Goal: Transaction & Acquisition: Download file/media

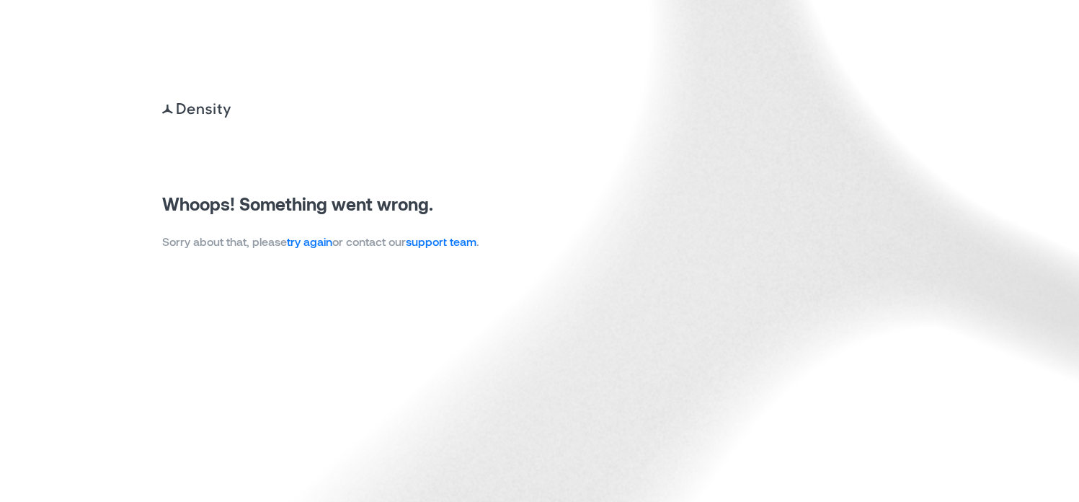
click at [309, 246] on link "try again" at bounding box center [309, 241] width 45 height 14
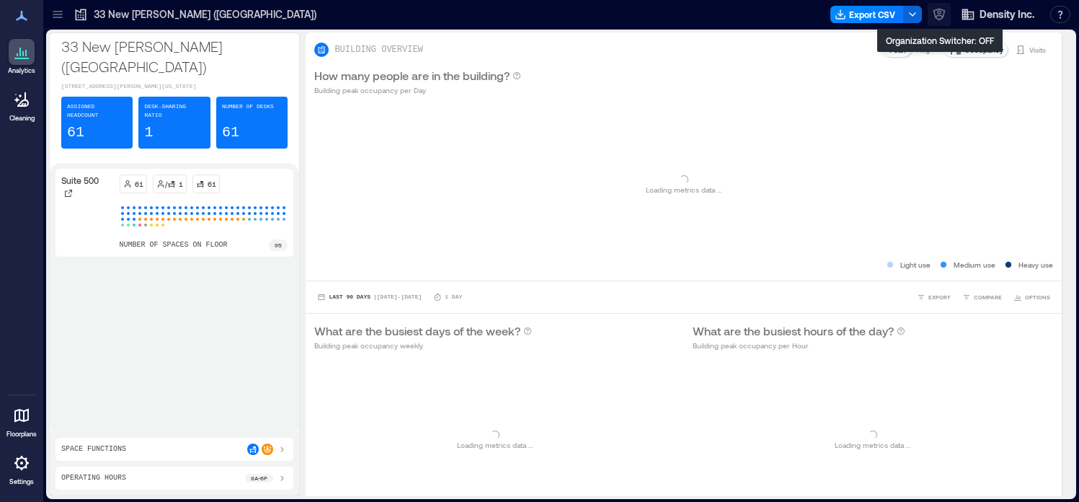
click at [938, 17] on icon "button" at bounding box center [939, 14] width 14 height 14
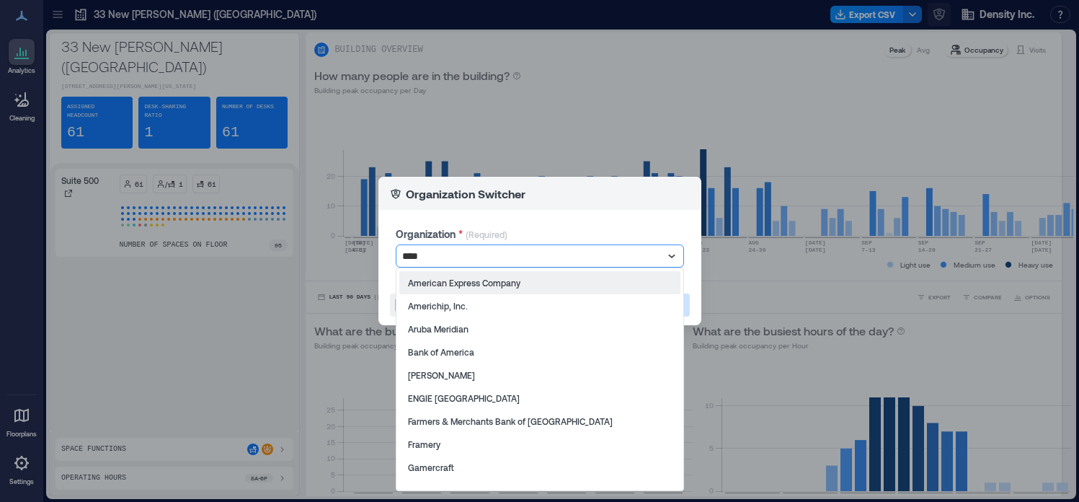
type input "*****"
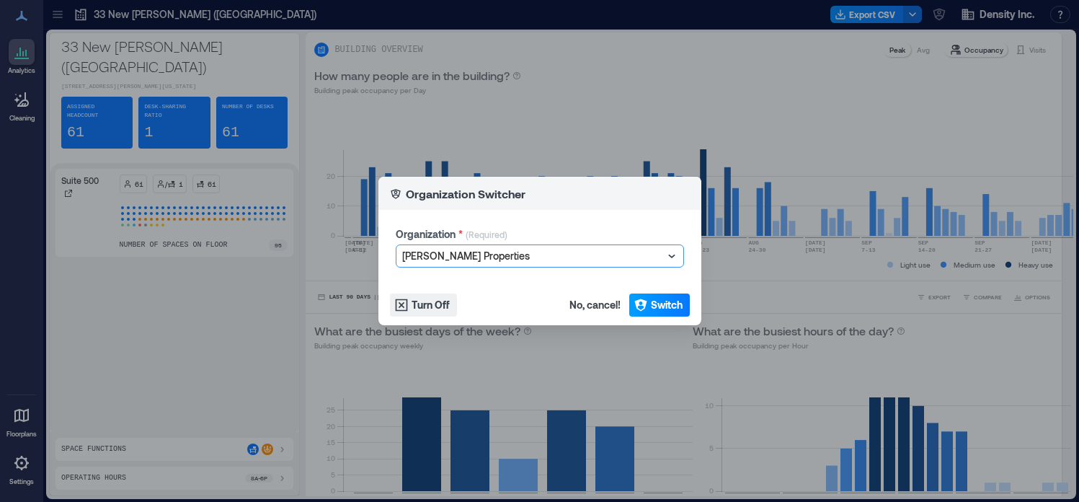
click at [679, 305] on span "Switch" at bounding box center [667, 305] width 32 height 14
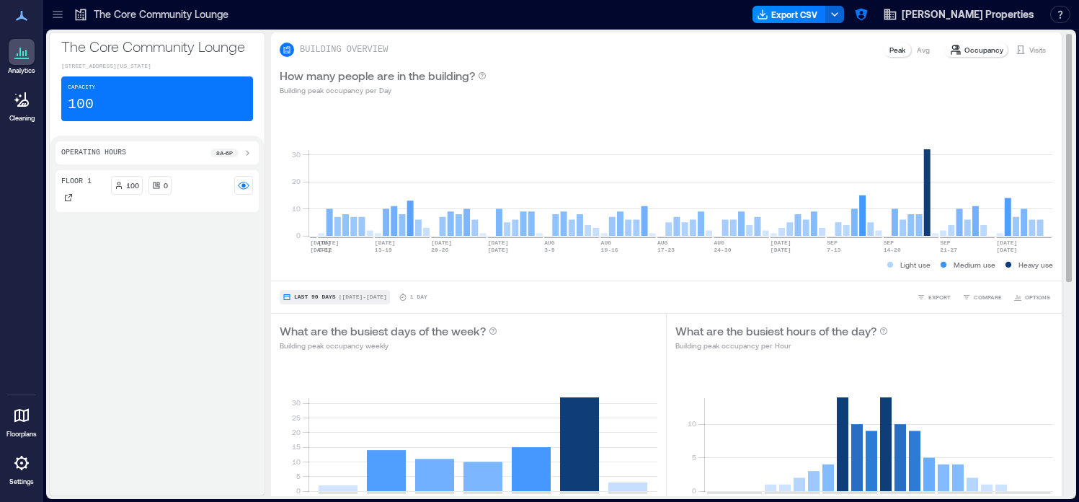
click at [368, 297] on span "| [DATE] - [DATE]" at bounding box center [363, 297] width 48 height 0
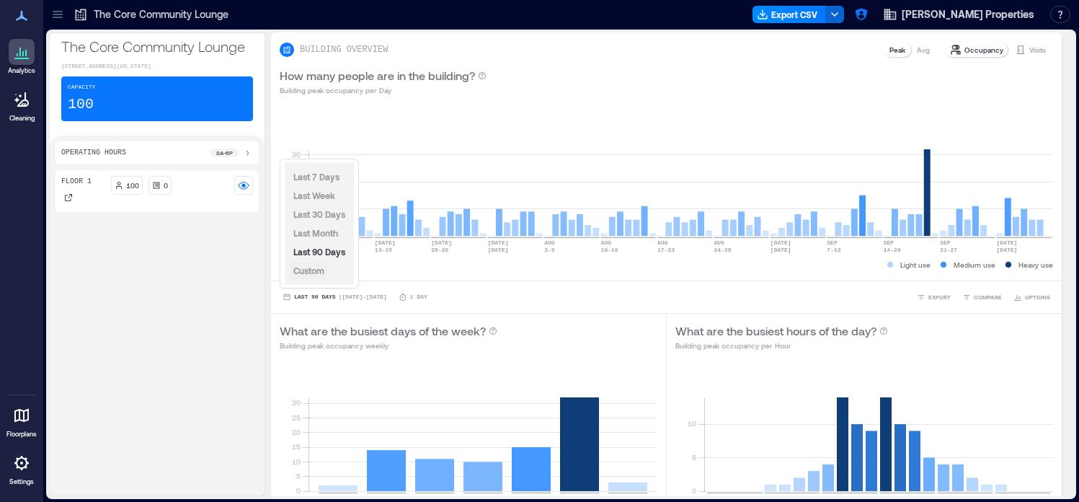
click at [317, 273] on span "Custom" at bounding box center [308, 270] width 31 height 10
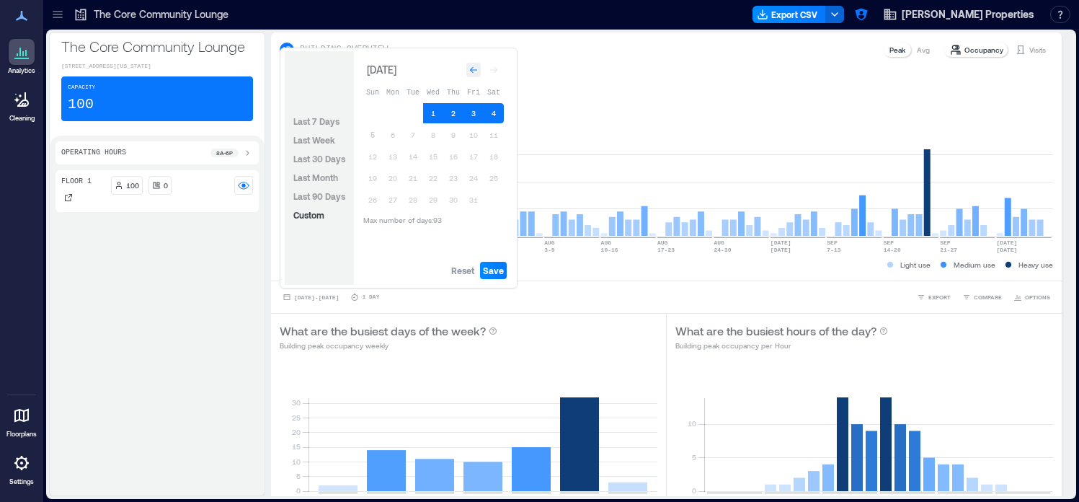
click at [476, 66] on icon "Go to previous month" at bounding box center [473, 70] width 9 height 9
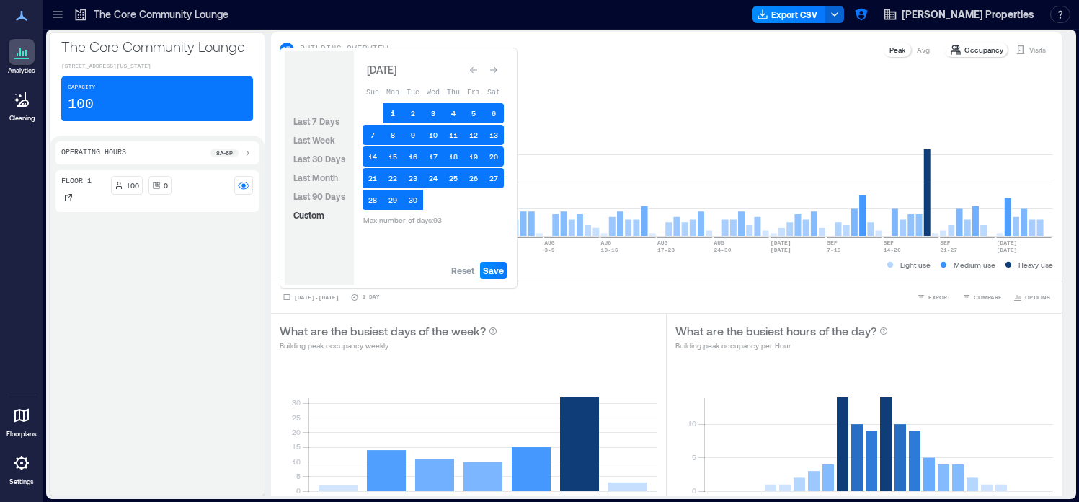
click at [394, 108] on button "1" at bounding box center [393, 113] width 20 height 20
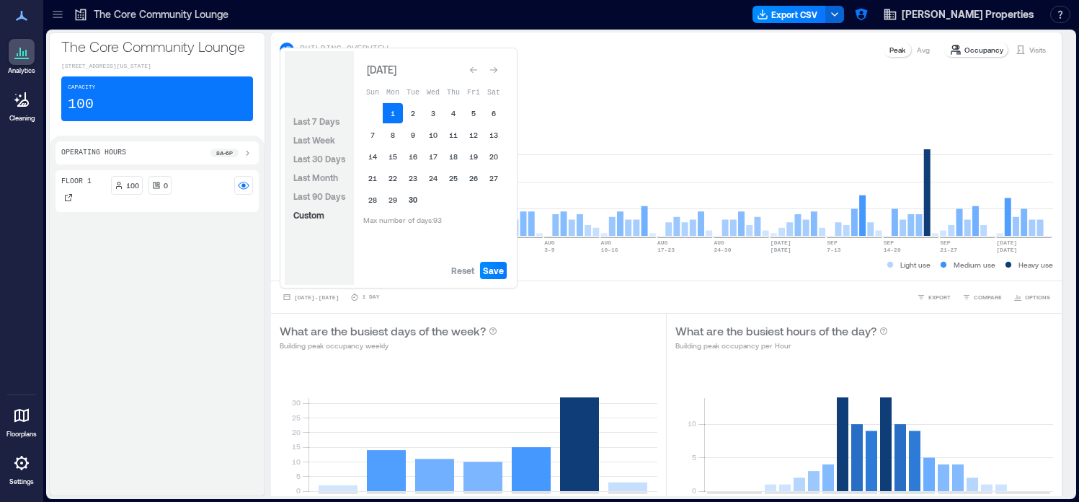
click at [416, 198] on button "30" at bounding box center [413, 200] width 20 height 20
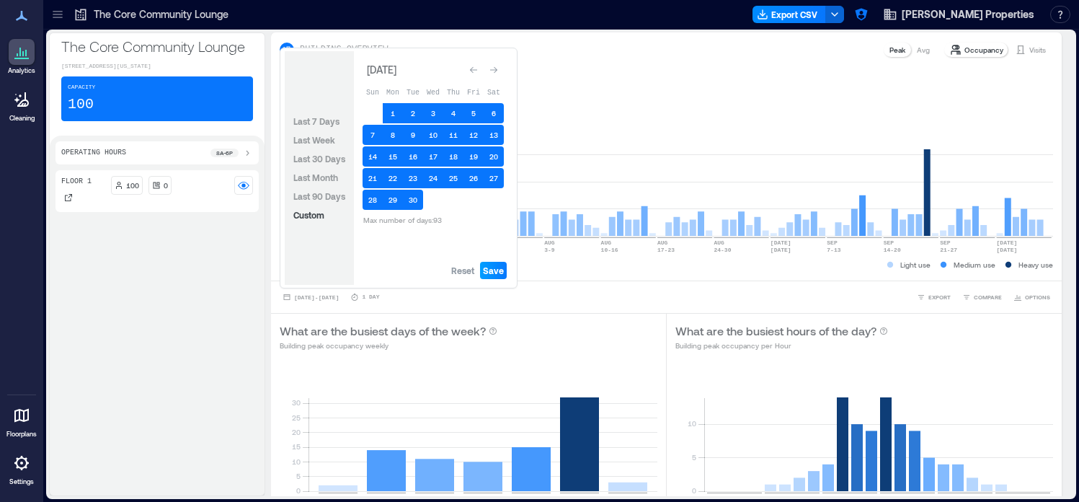
click at [500, 270] on span "Save" at bounding box center [493, 271] width 21 height 12
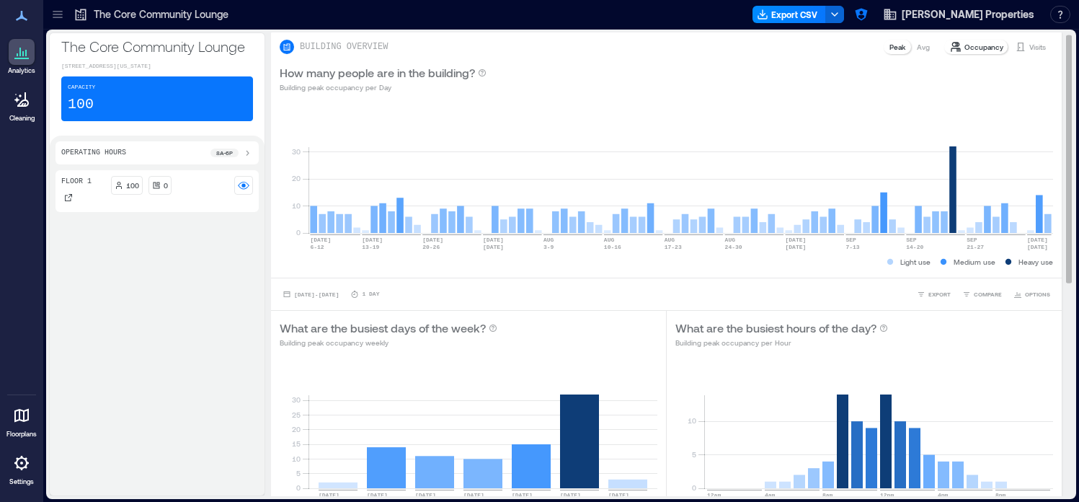
scroll to position [2, 0]
click at [954, 192] on rect at bounding box center [681, 172] width 745 height 123
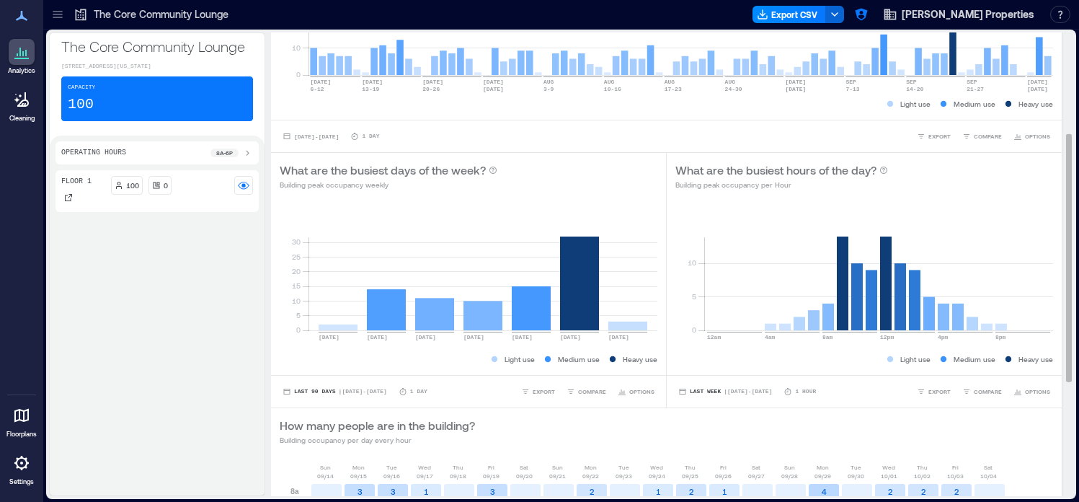
scroll to position [154, 0]
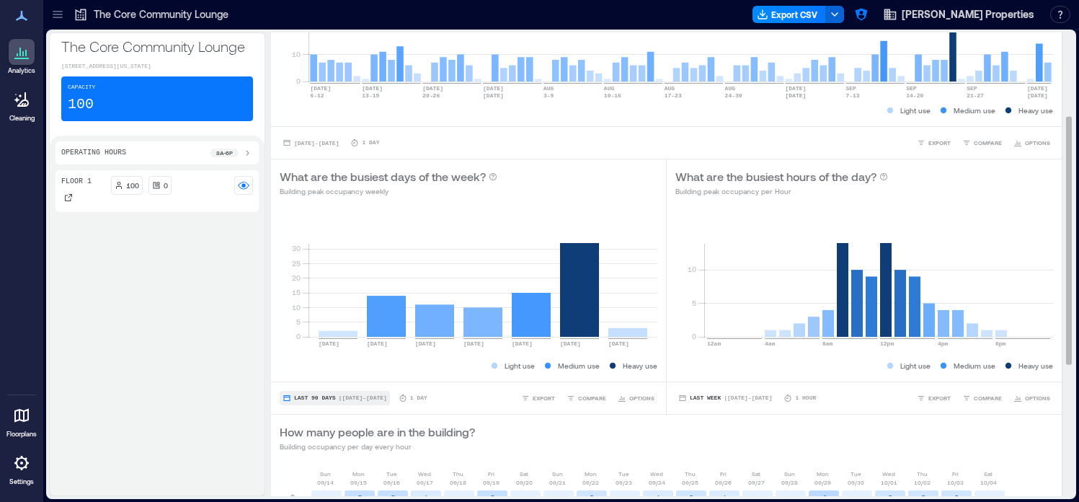
click at [351, 398] on span "| [DATE] - [DATE]" at bounding box center [363, 398] width 48 height 0
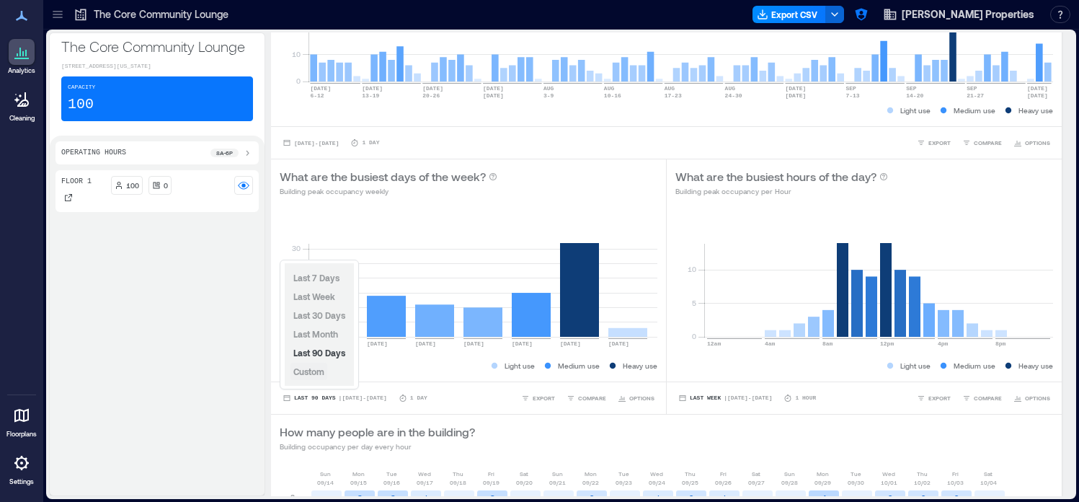
click at [322, 373] on span "Custom" at bounding box center [308, 371] width 31 height 10
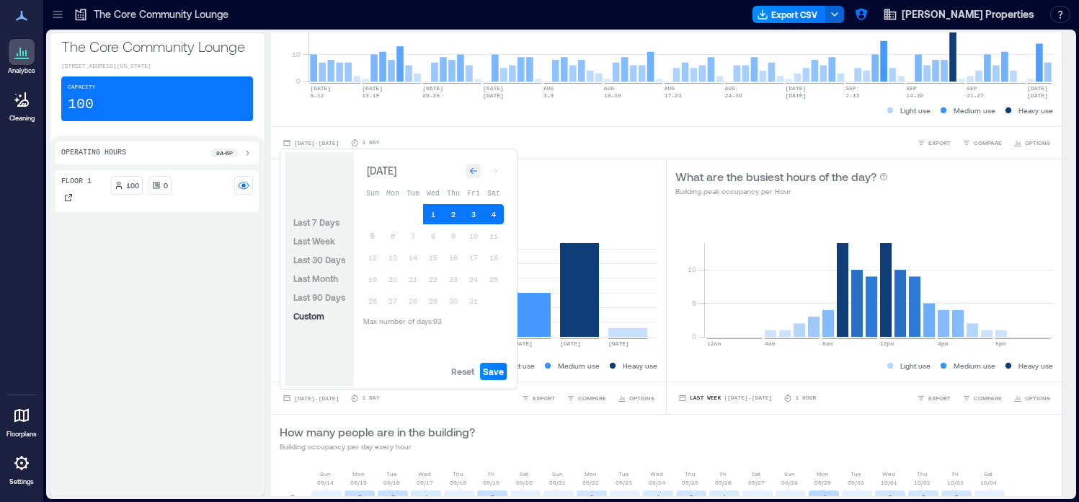
click at [468, 169] on div "Go to previous month" at bounding box center [474, 171] width 14 height 14
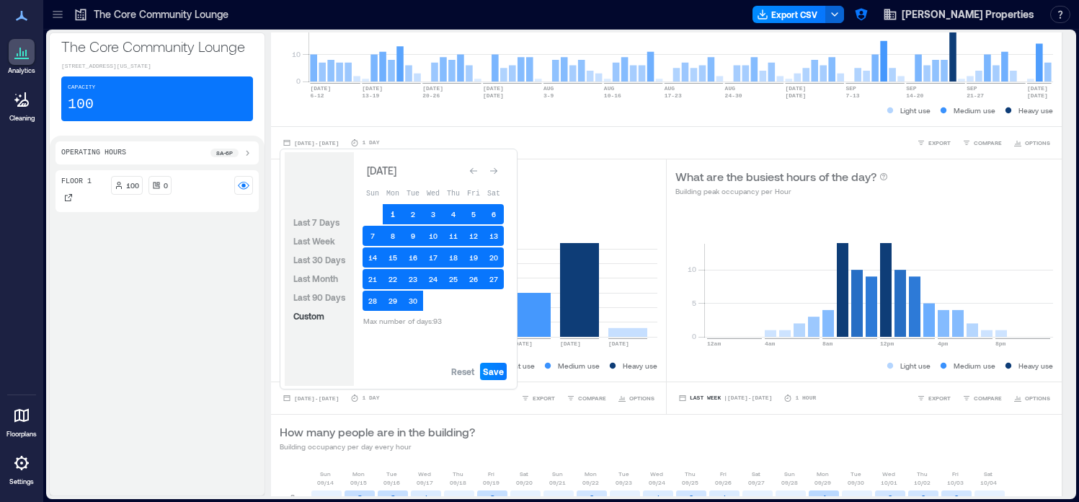
click at [391, 213] on button "1" at bounding box center [393, 214] width 20 height 20
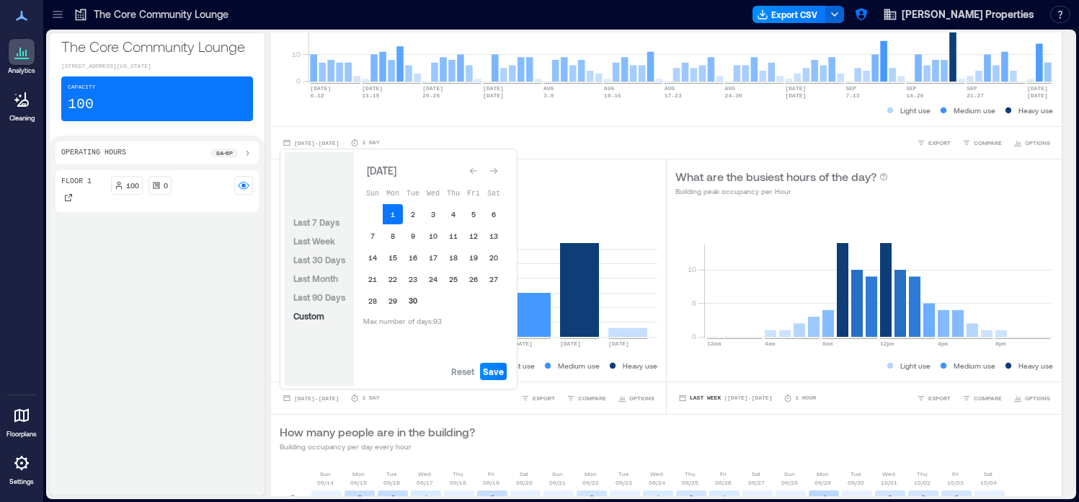
click at [417, 300] on button "30" at bounding box center [413, 301] width 20 height 20
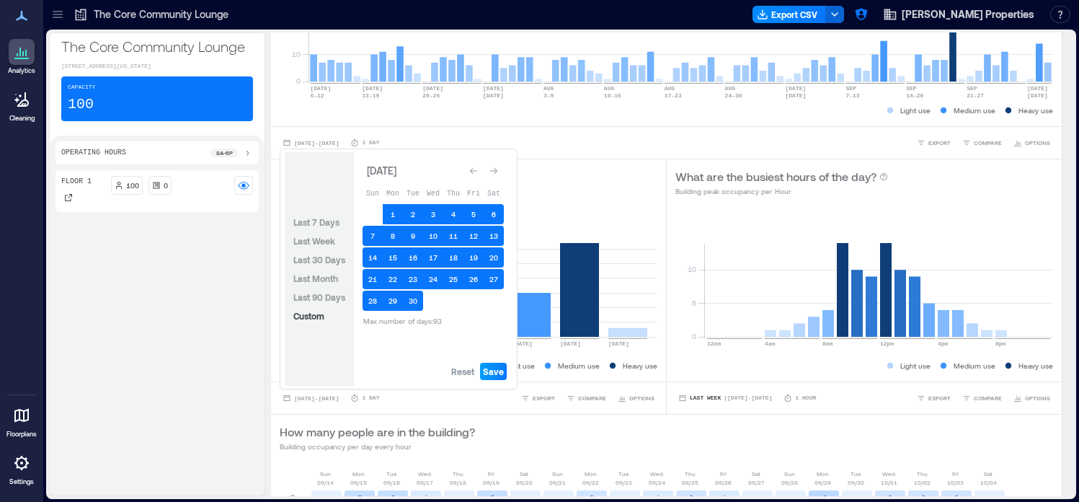
click at [494, 368] on span "Save" at bounding box center [493, 372] width 21 height 12
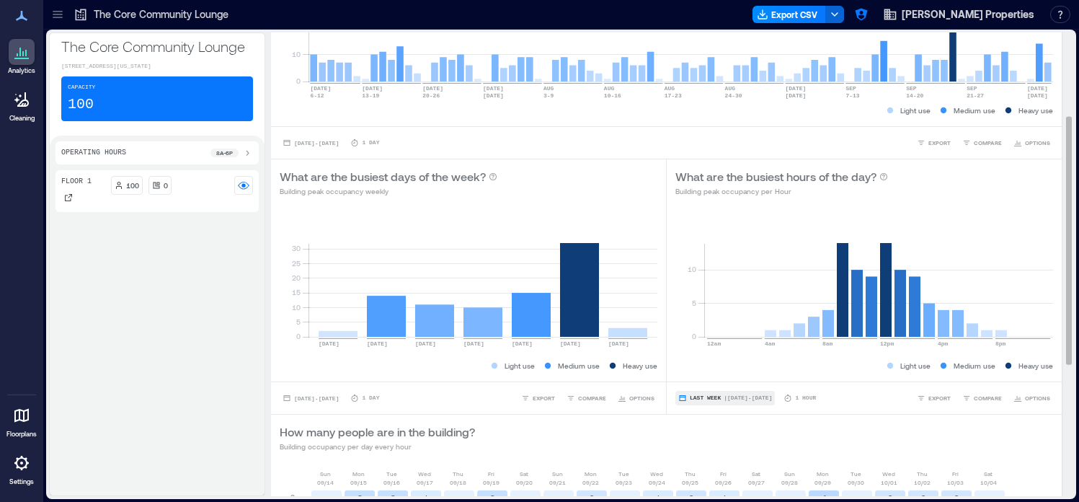
click at [704, 398] on span "Last Week" at bounding box center [705, 398] width 31 height 0
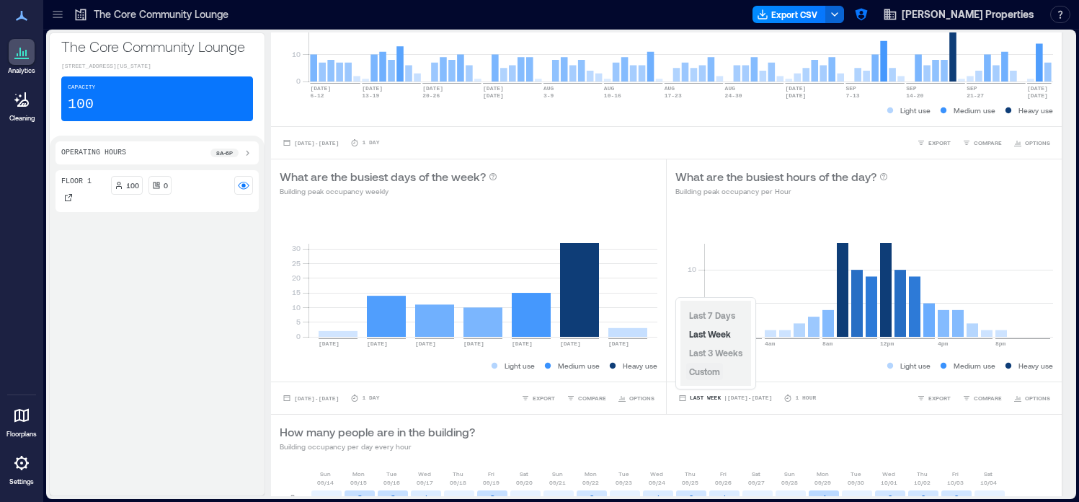
click at [710, 370] on span "Custom" at bounding box center [704, 371] width 31 height 10
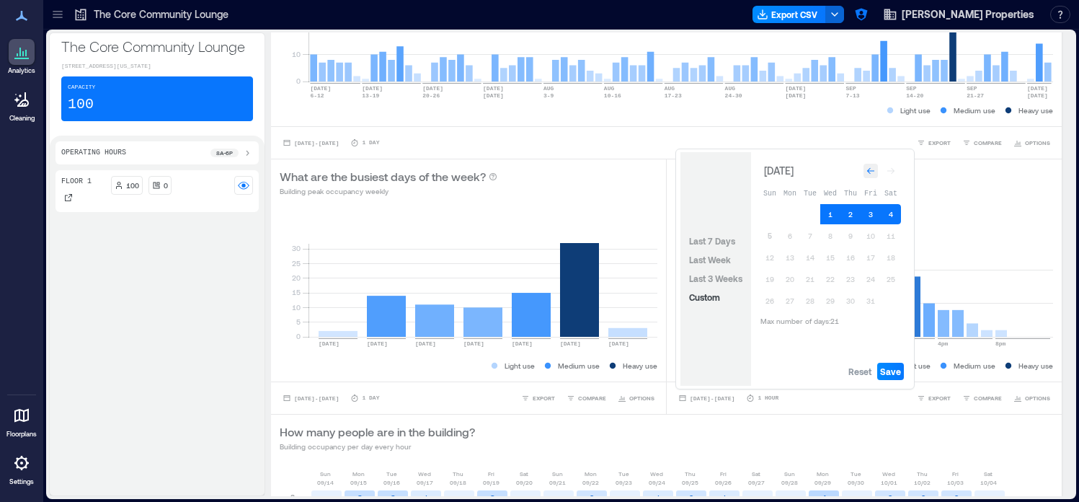
click at [870, 169] on icon "Go to previous month" at bounding box center [870, 171] width 7 height 6
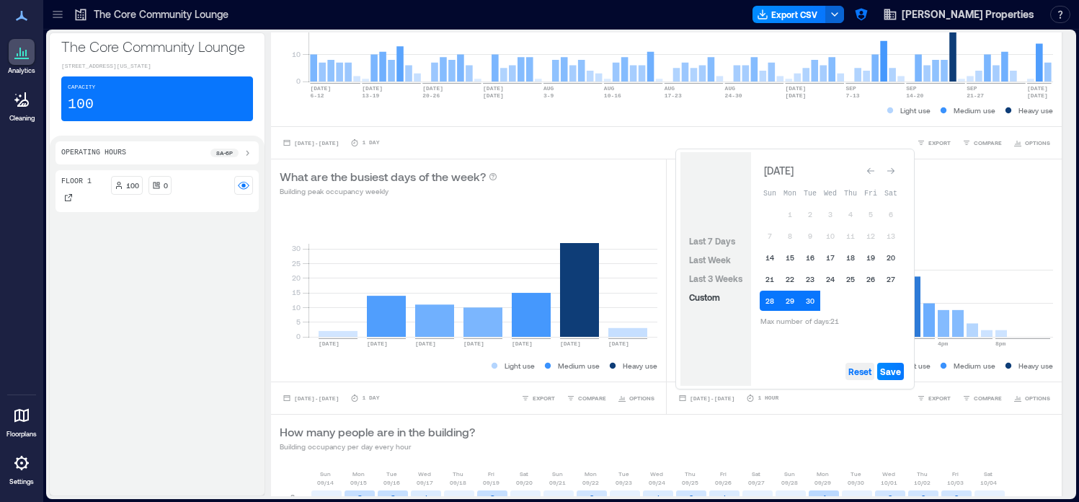
click at [874, 371] on button "Reset" at bounding box center [860, 371] width 29 height 17
click at [792, 213] on button "1" at bounding box center [790, 214] width 20 height 20
click at [773, 278] on button "21" at bounding box center [770, 279] width 20 height 20
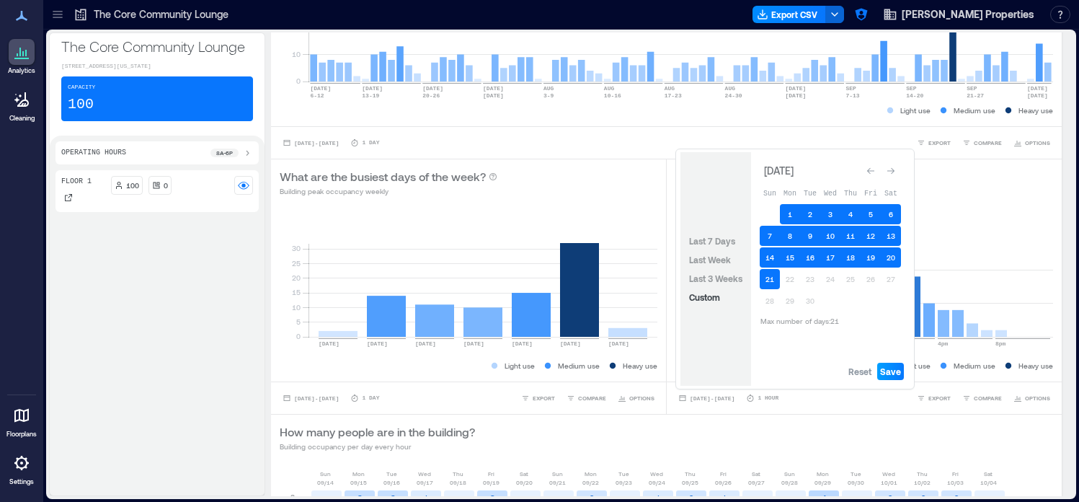
click at [896, 363] on button "Save" at bounding box center [891, 371] width 27 height 17
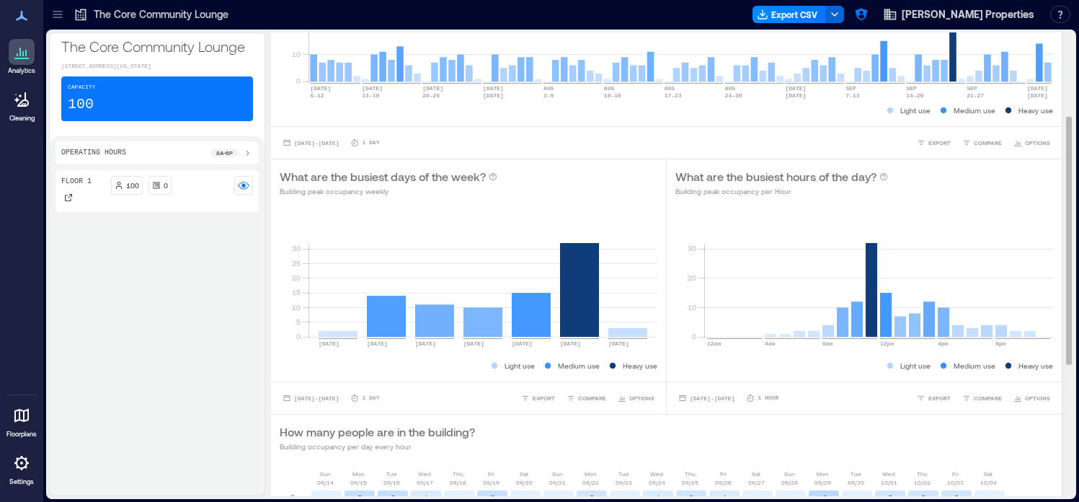
click at [772, 428] on div "How many people are in the building? Building occupancy per day every hour" at bounding box center [667, 437] width 774 height 29
click at [337, 396] on span "[DATE] - [DATE]" at bounding box center [316, 398] width 45 height 6
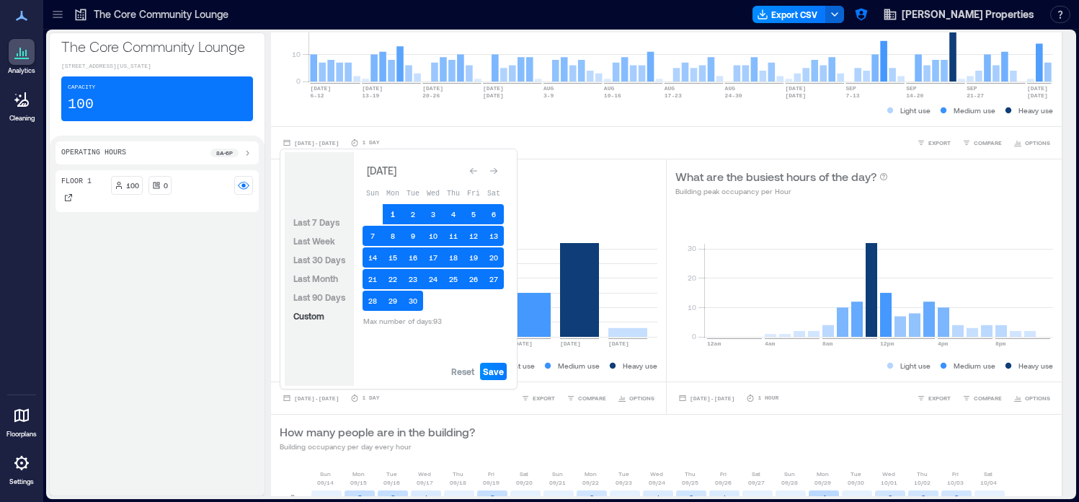
click at [392, 207] on button "1" at bounding box center [393, 214] width 20 height 20
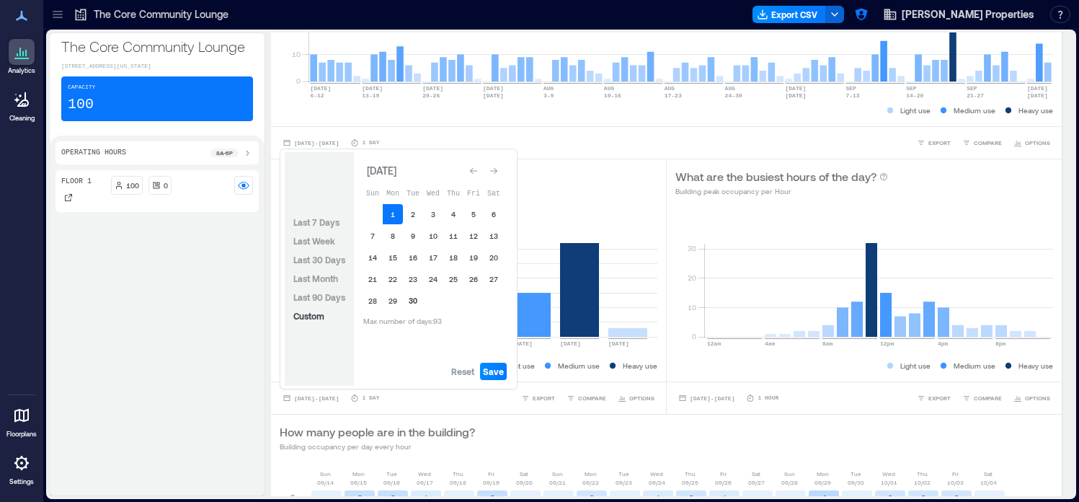
click at [420, 301] on button "30" at bounding box center [413, 301] width 20 height 20
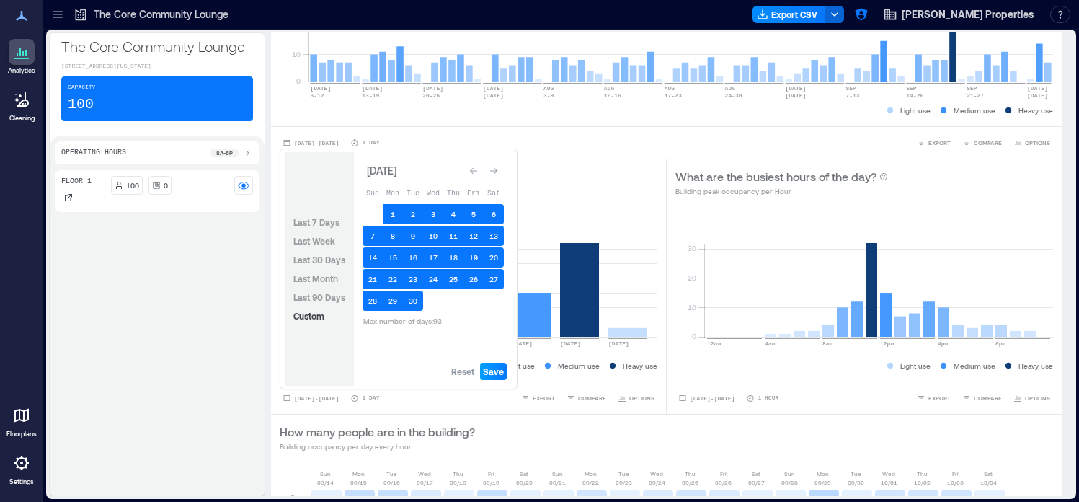
click at [493, 367] on span "Save" at bounding box center [493, 372] width 21 height 12
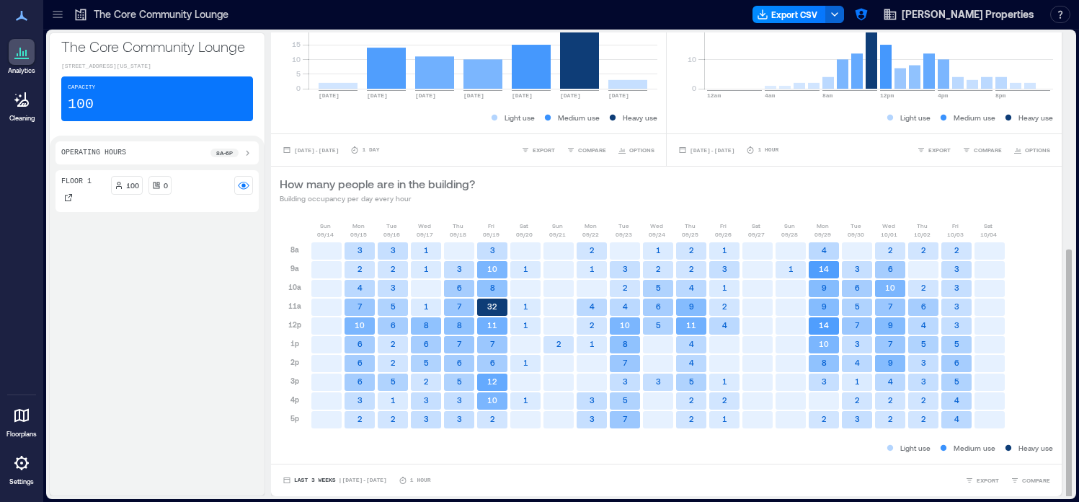
scroll to position [1, 0]
click at [55, 12] on icon at bounding box center [57, 11] width 9 height 1
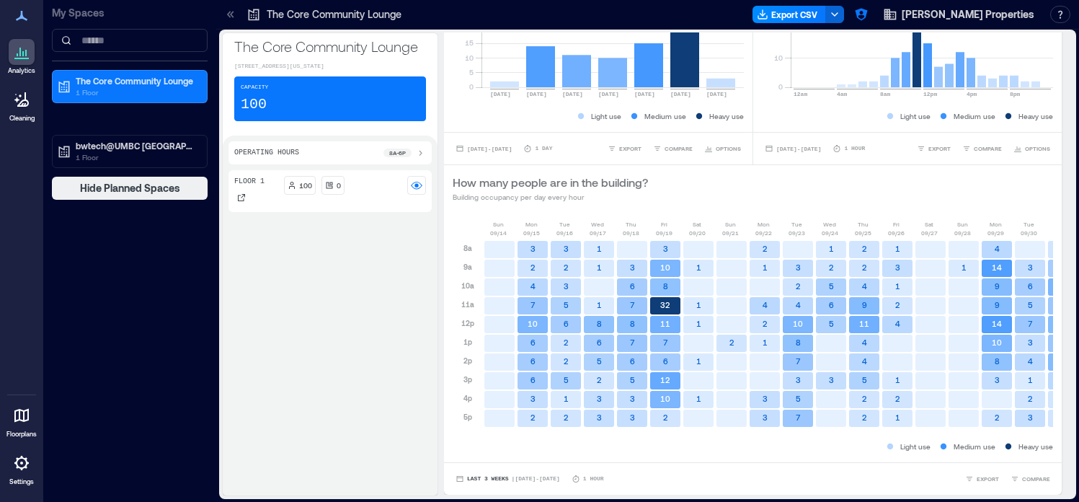
click at [231, 10] on icon at bounding box center [231, 14] width 14 height 14
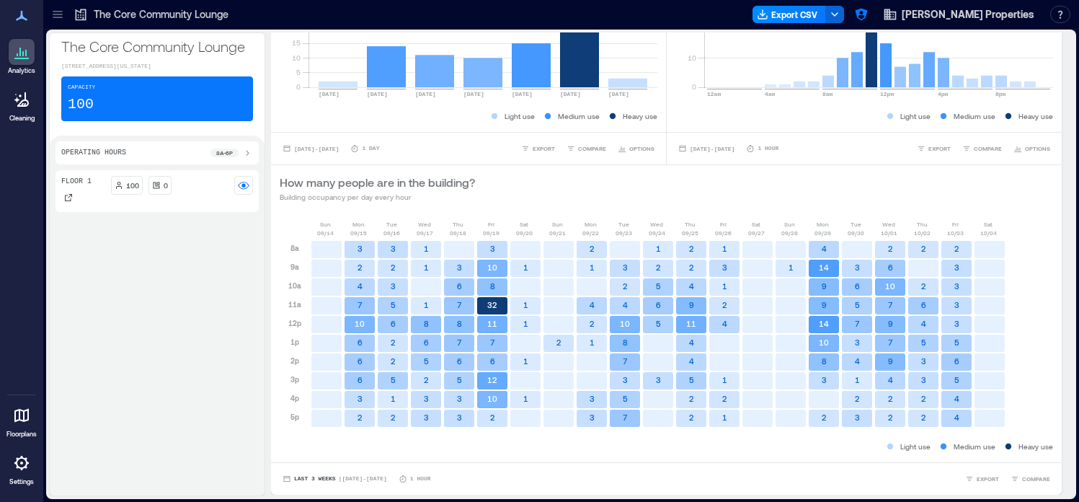
click at [53, 14] on icon at bounding box center [57, 14] width 14 height 14
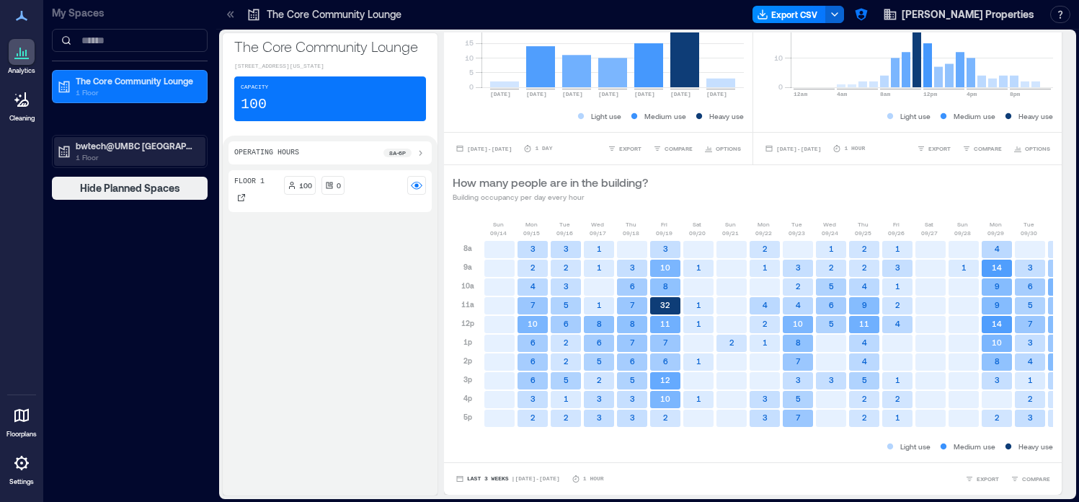
click at [92, 151] on p "1 Floor" at bounding box center [136, 157] width 121 height 12
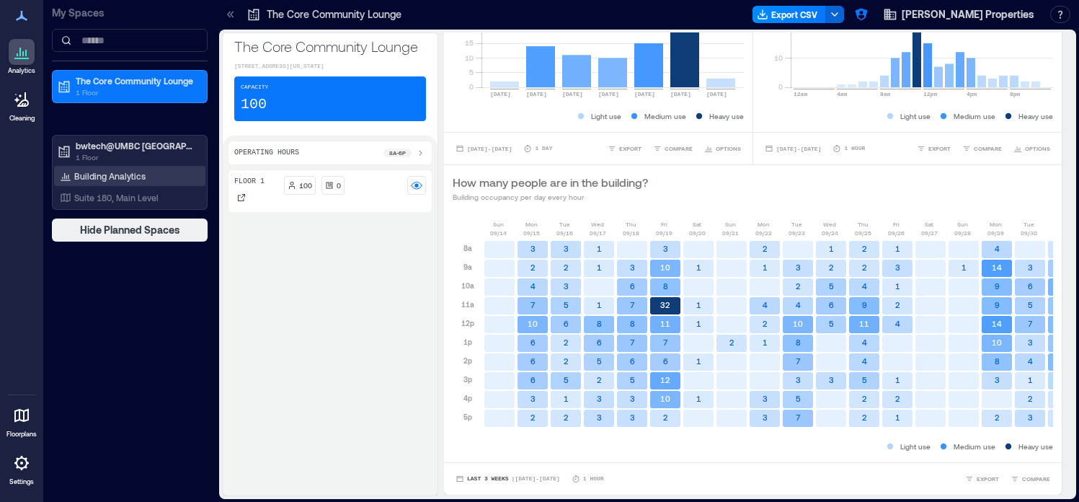
click at [112, 177] on p "Building Analytics" at bounding box center [109, 176] width 71 height 12
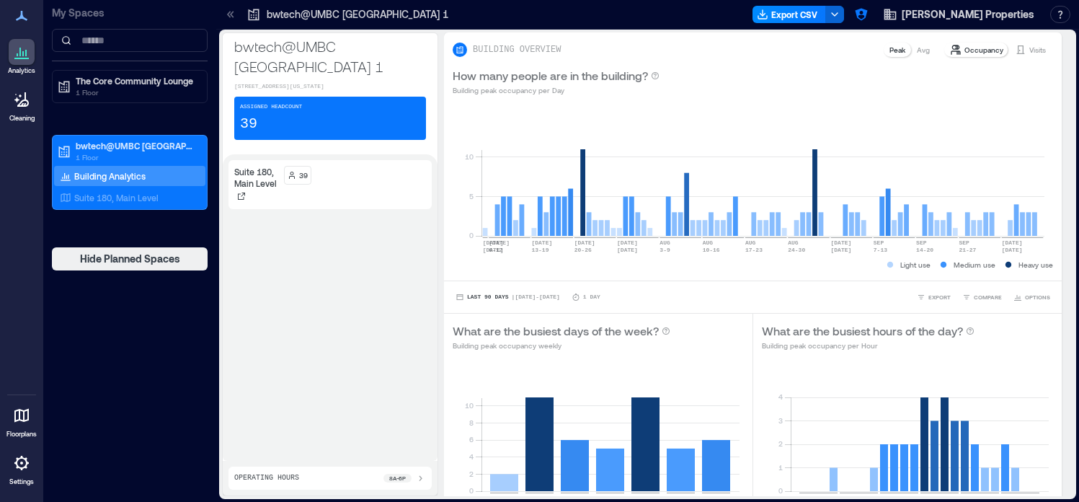
click at [228, 12] on icon at bounding box center [231, 14] width 14 height 14
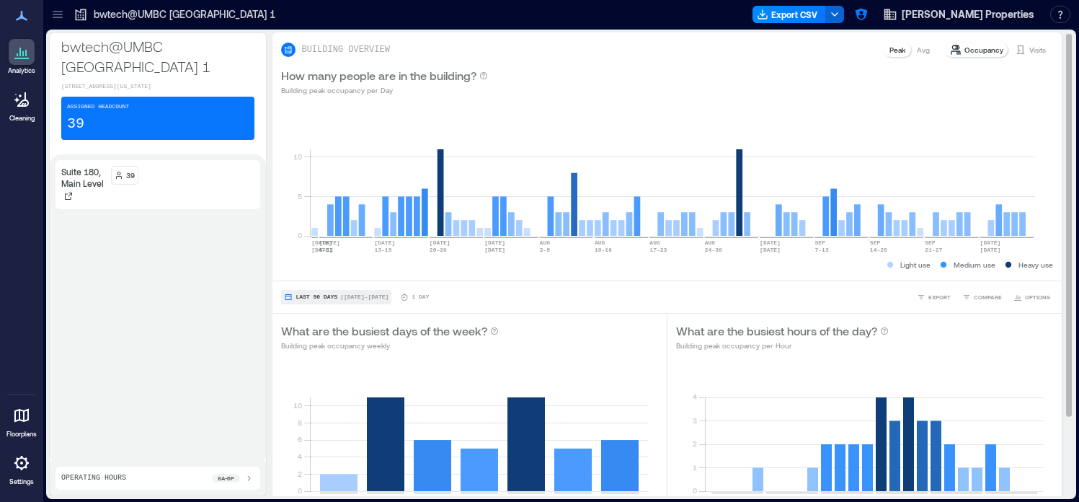
click at [368, 297] on span "| [DATE] - [DATE]" at bounding box center [364, 297] width 48 height 0
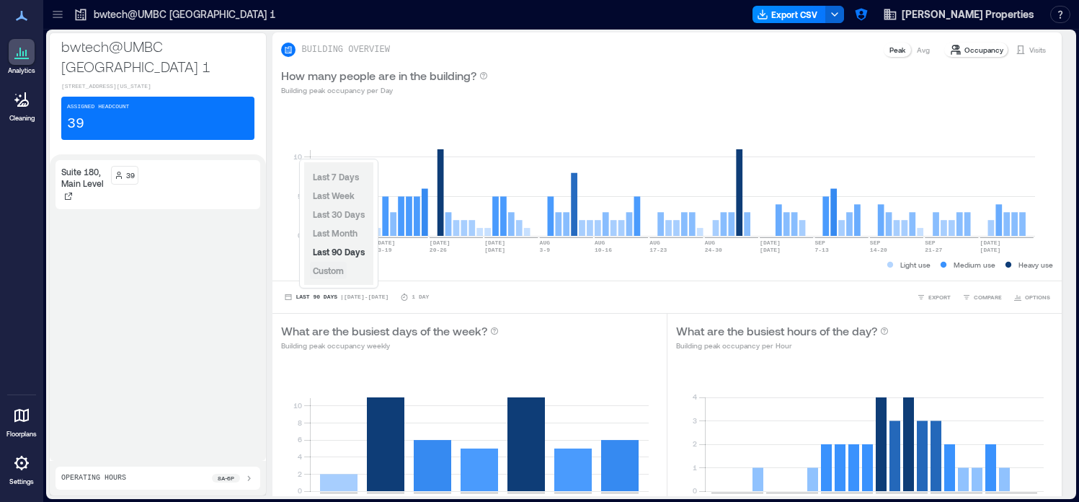
click at [346, 272] on button "Custom" at bounding box center [328, 270] width 37 height 17
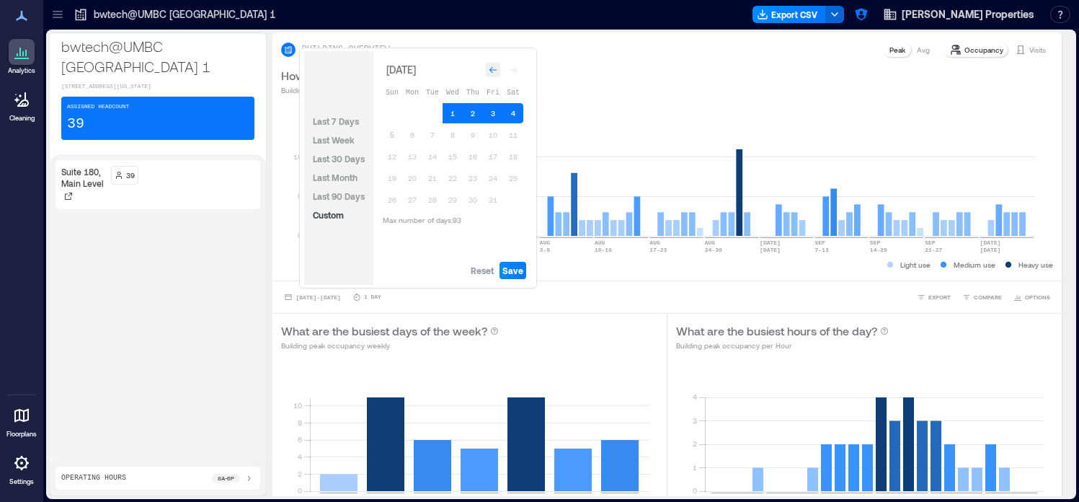
click at [492, 71] on icon "Go to previous month" at bounding box center [493, 70] width 9 height 9
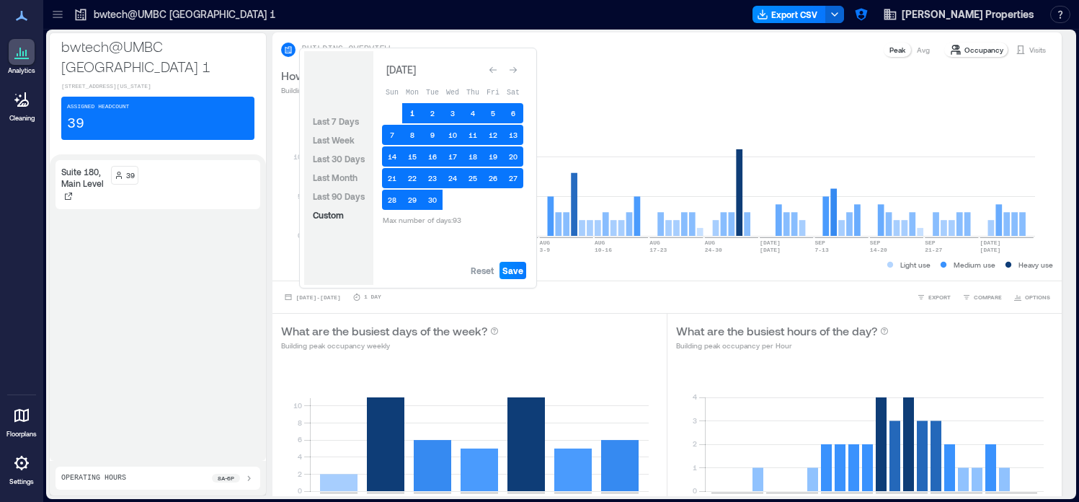
click at [409, 114] on button "1" at bounding box center [412, 113] width 20 height 20
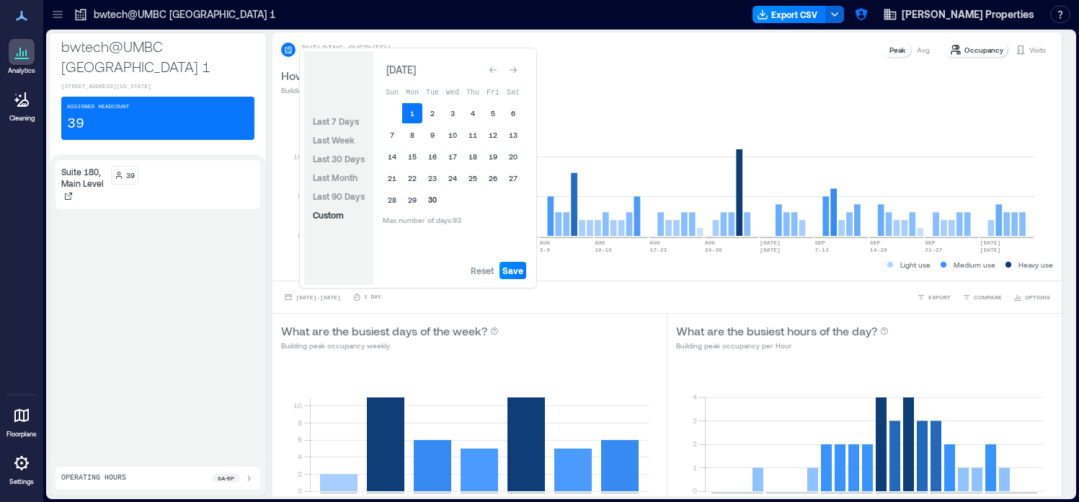
click at [433, 203] on button "30" at bounding box center [433, 200] width 20 height 20
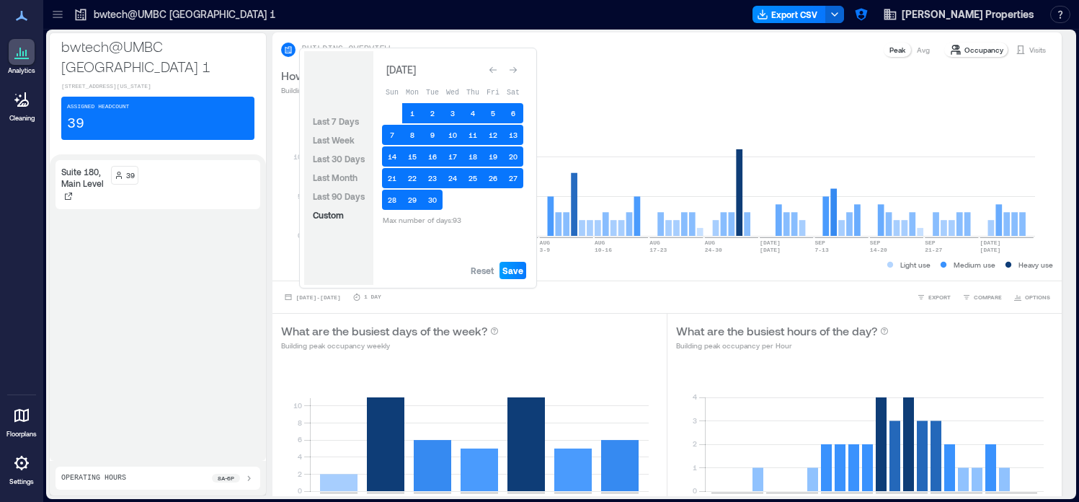
click at [508, 268] on span "Save" at bounding box center [513, 271] width 21 height 12
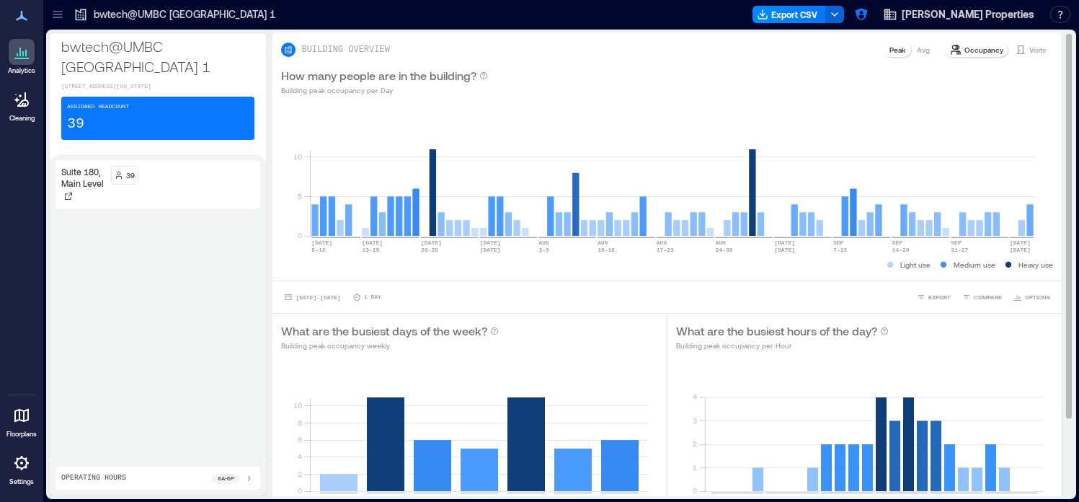
click at [620, 296] on div "[DATE] - [DATE] 1 Day EXPORT COMPARE OPTIONS" at bounding box center [667, 297] width 772 height 14
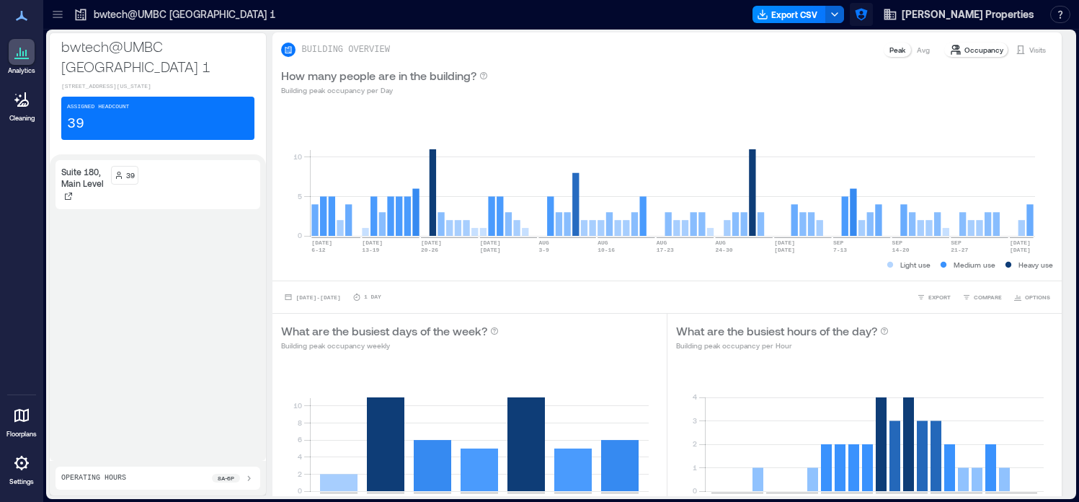
click at [869, 15] on icon "button" at bounding box center [861, 14] width 14 height 14
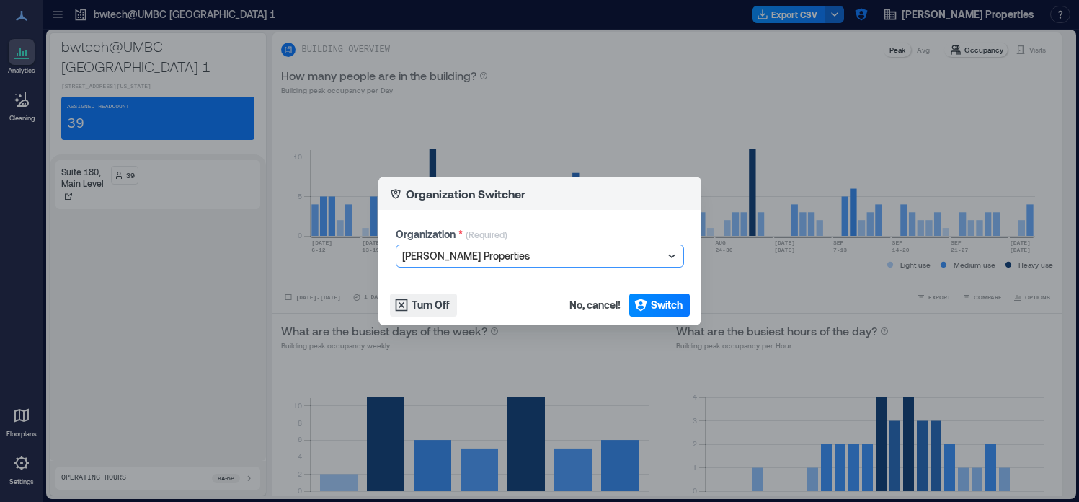
click at [855, 124] on div "Organization Switcher Organization * (Required) option [PERSON_NAME] Properties…" at bounding box center [539, 251] width 1079 height 502
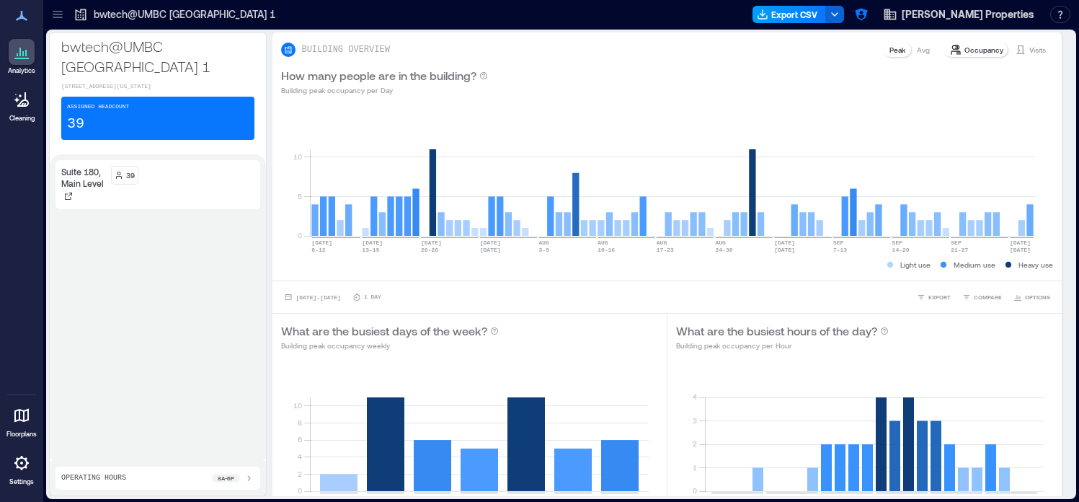
click at [826, 20] on button "Export CSV" at bounding box center [790, 14] width 74 height 17
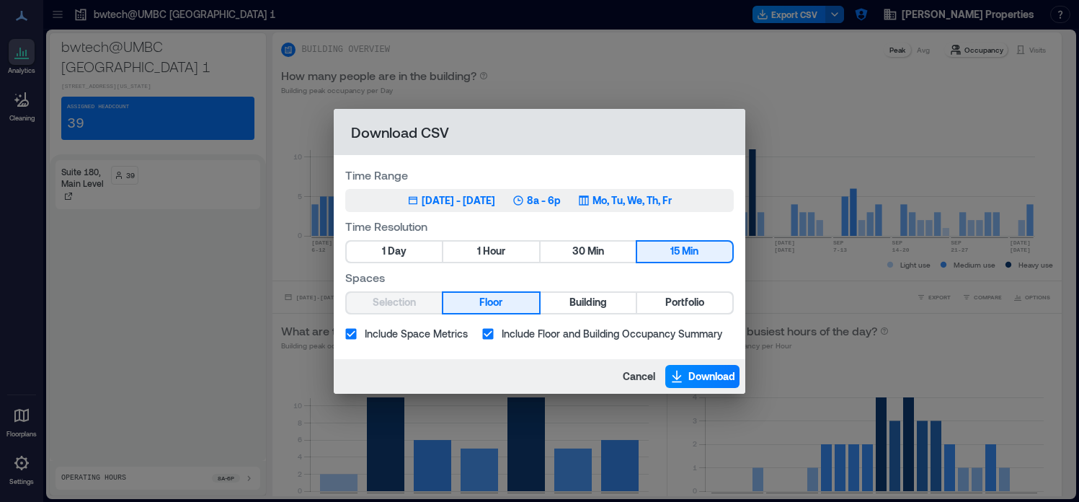
click at [423, 197] on div "[DATE] - [DATE]" at bounding box center [459, 200] width 74 height 14
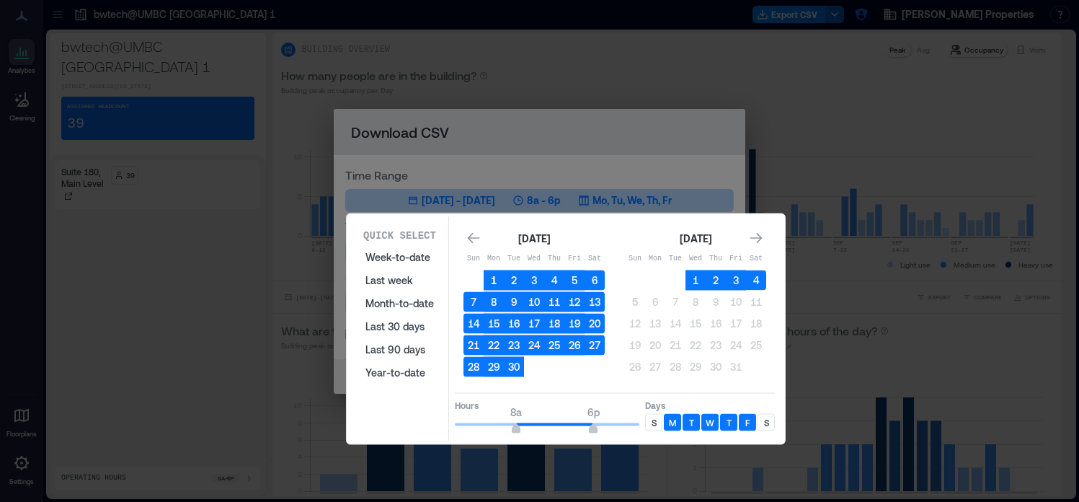
click at [495, 278] on button "1" at bounding box center [494, 280] width 20 height 20
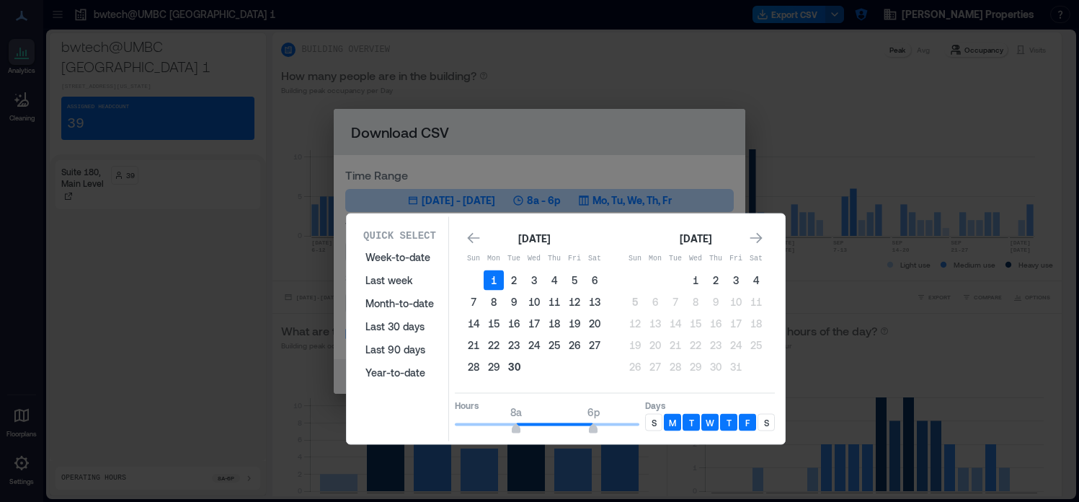
click at [519, 366] on button "30" at bounding box center [514, 367] width 20 height 20
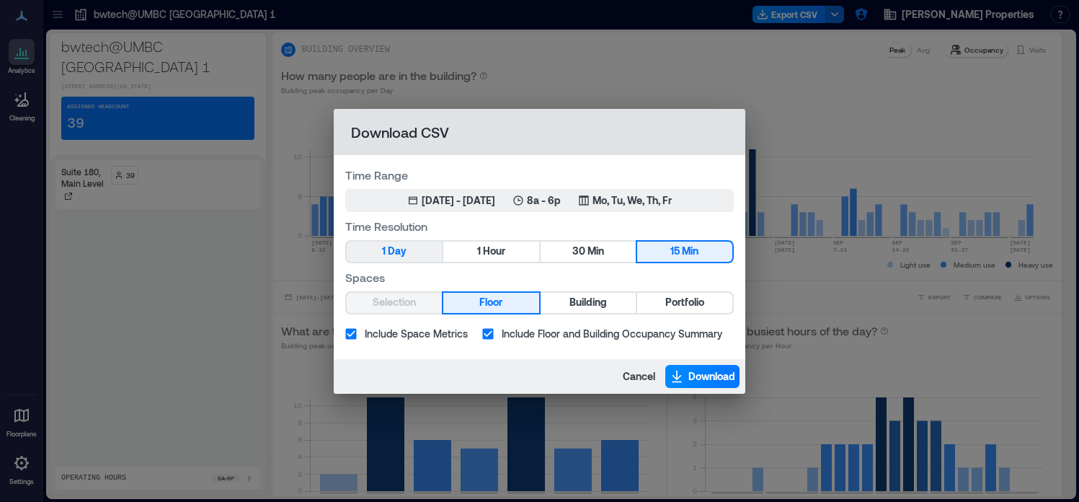
click at [410, 260] on button "1 Day" at bounding box center [394, 252] width 95 height 20
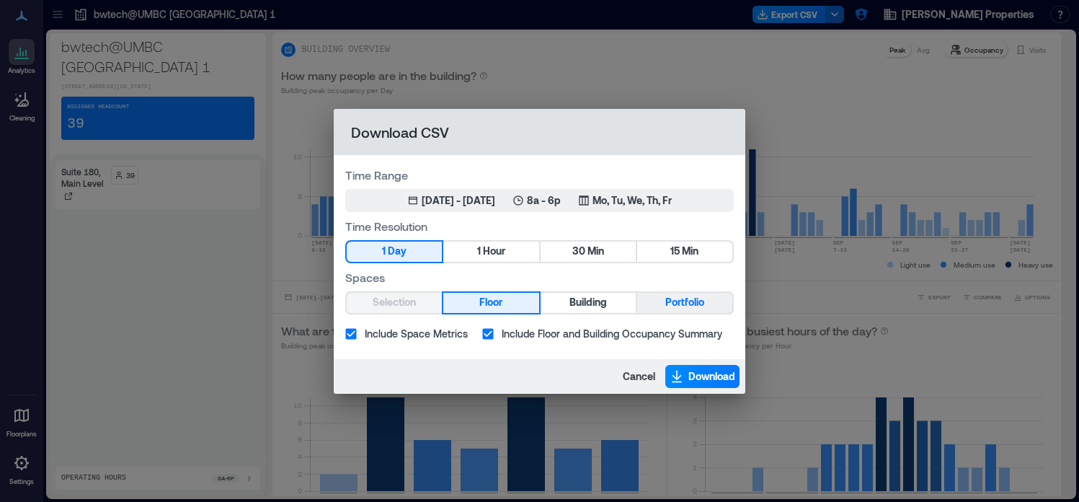
click at [694, 300] on span "Portfolio" at bounding box center [685, 302] width 39 height 18
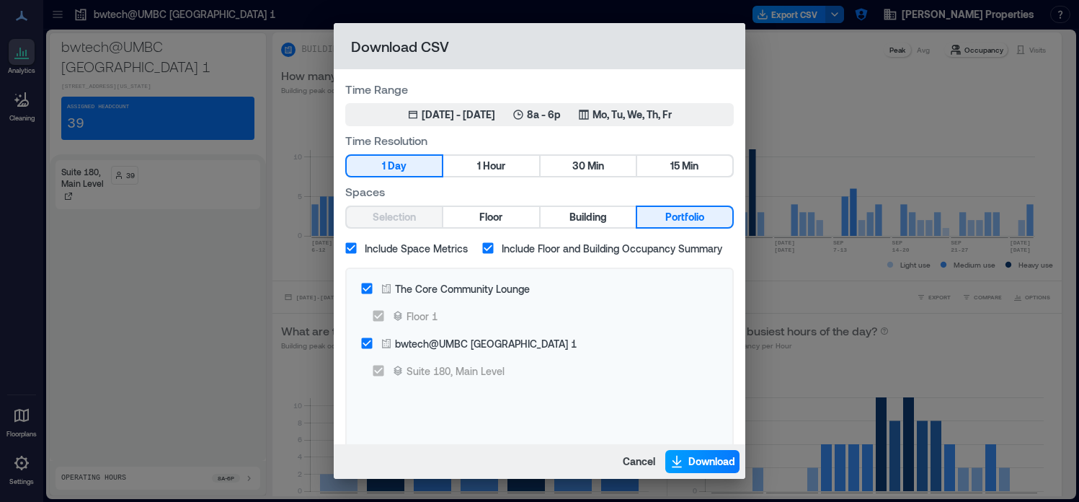
click at [689, 457] on span "Download" at bounding box center [712, 461] width 47 height 14
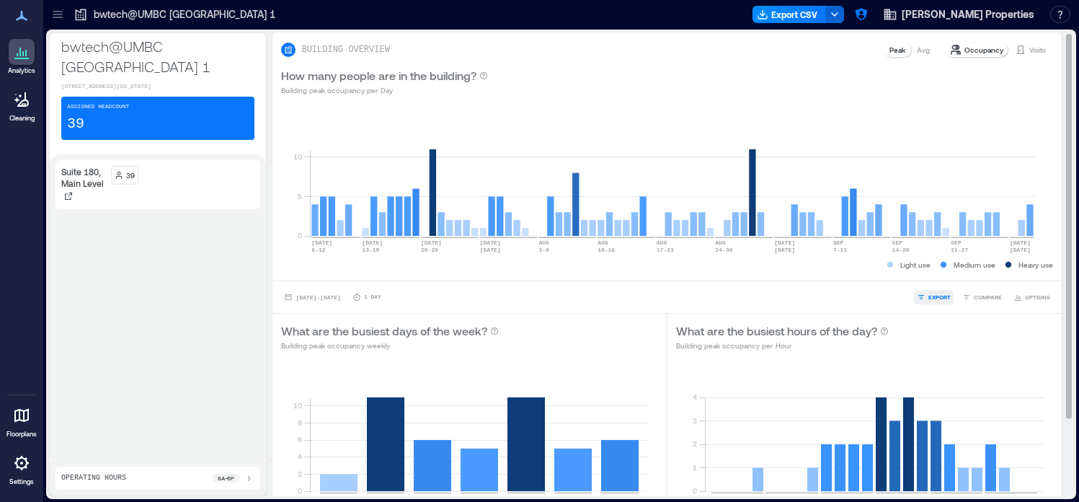
click at [942, 296] on span "EXPORT" at bounding box center [940, 297] width 22 height 9
click at [933, 276] on span "CSV" at bounding box center [927, 276] width 12 height 9
